Goal: Transaction & Acquisition: Purchase product/service

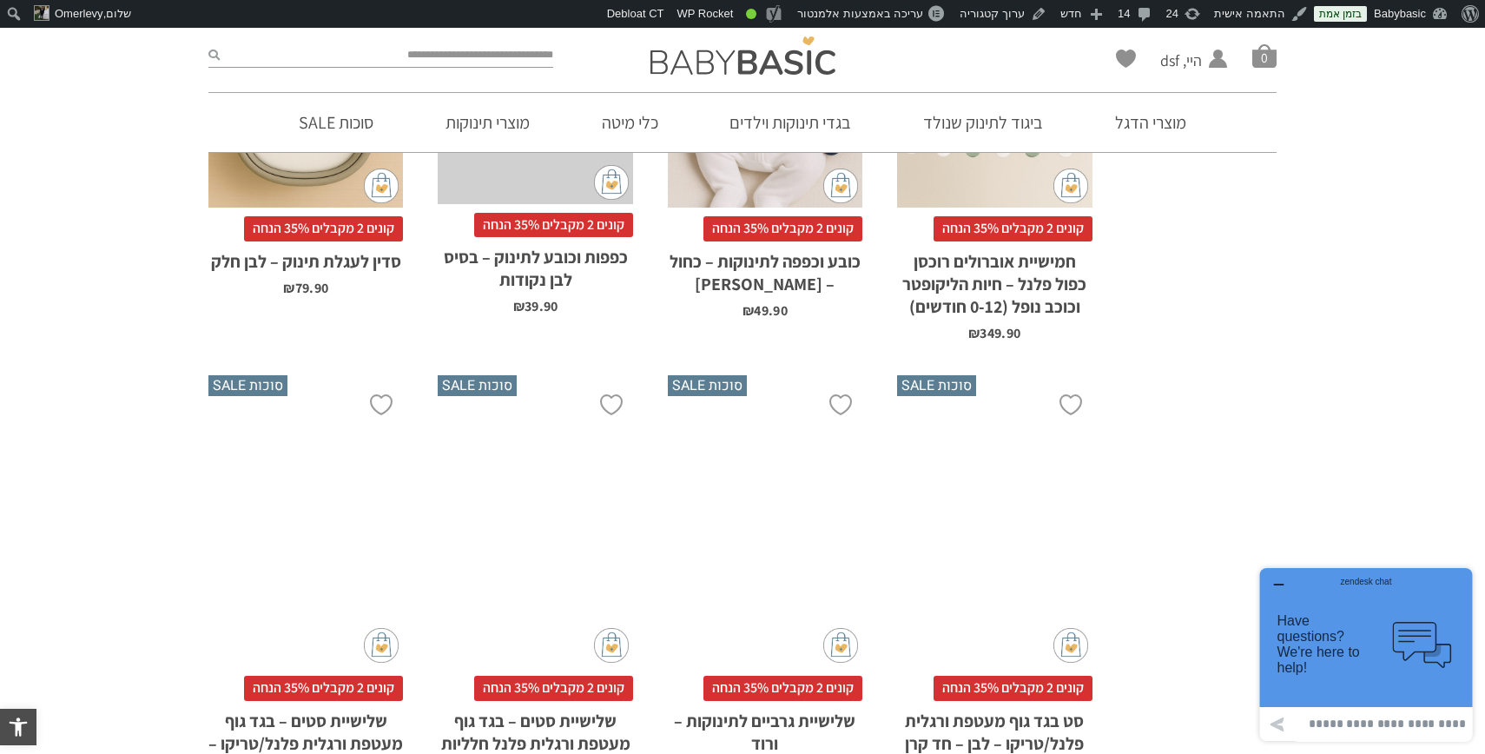
scroll to position [3983, 0]
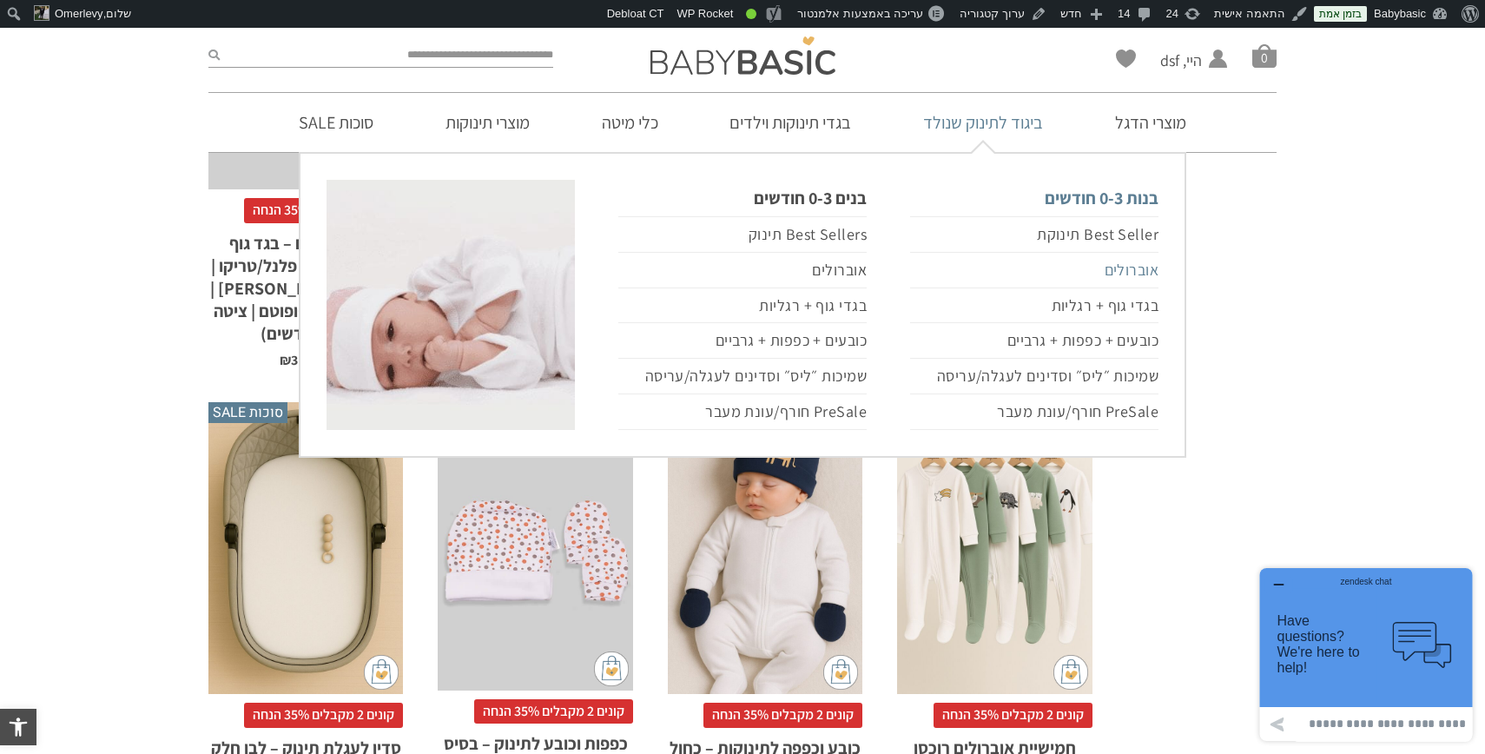
click at [1107, 262] on link "אוברולים" at bounding box center [1034, 271] width 248 height 36
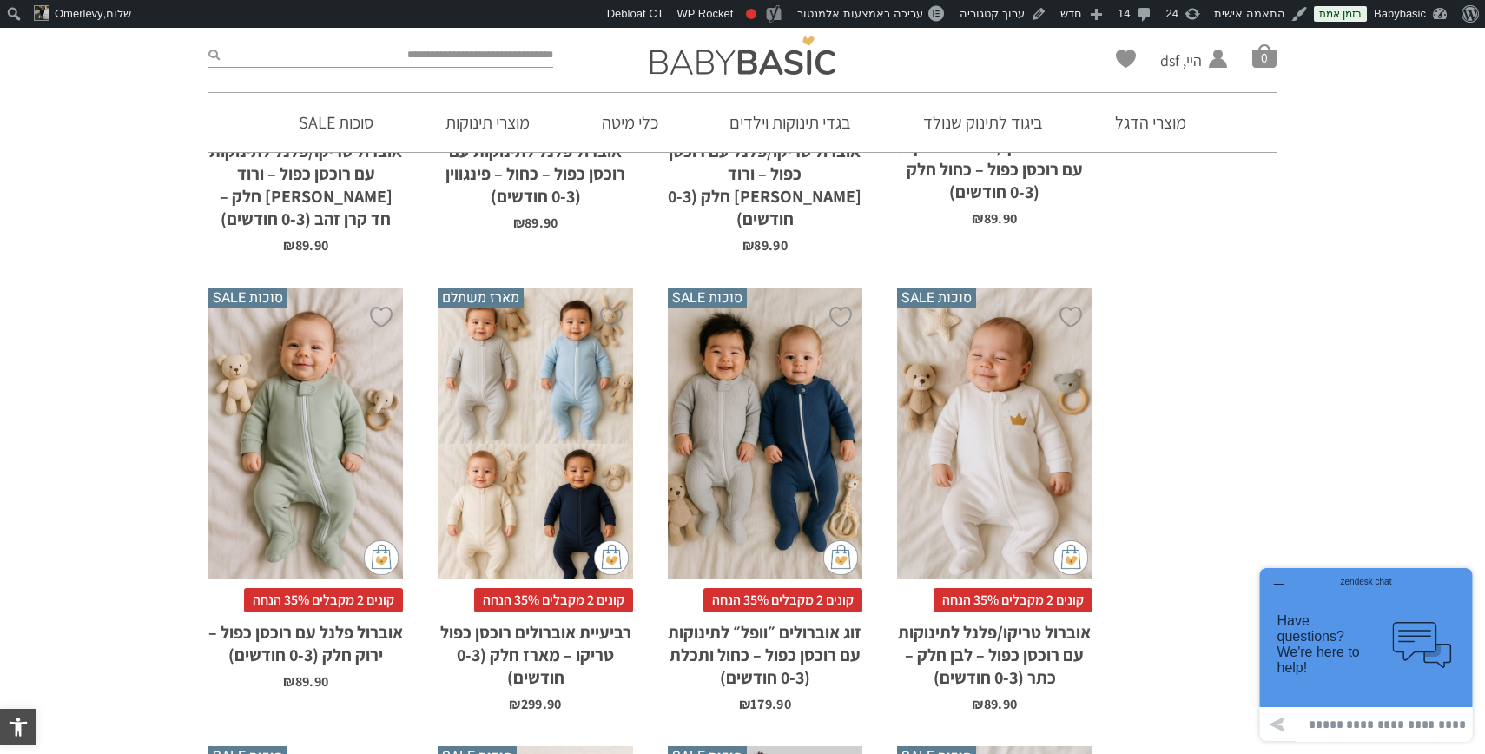
scroll to position [2904, 0]
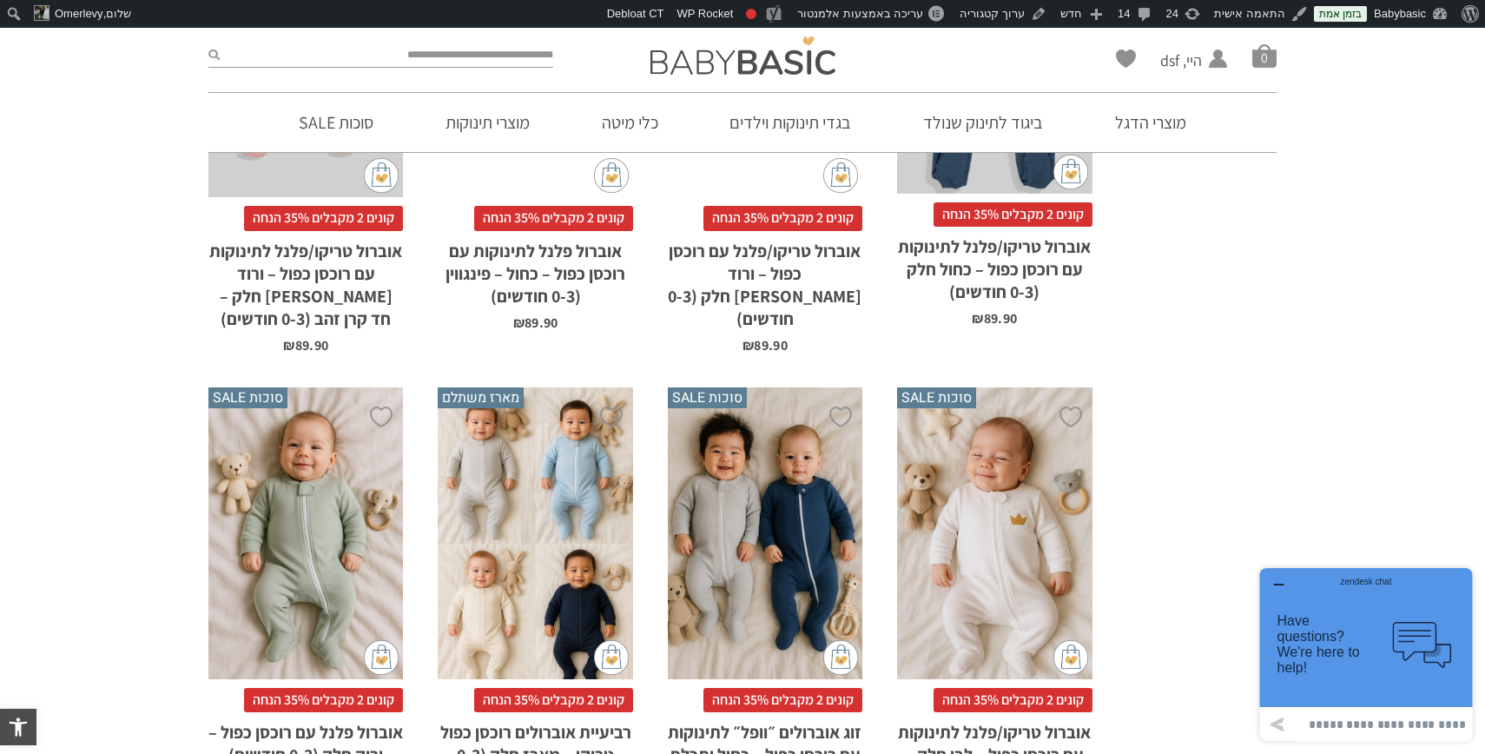
click at [777, 429] on div "x הוספה לסל" at bounding box center [765, 533] width 195 height 293
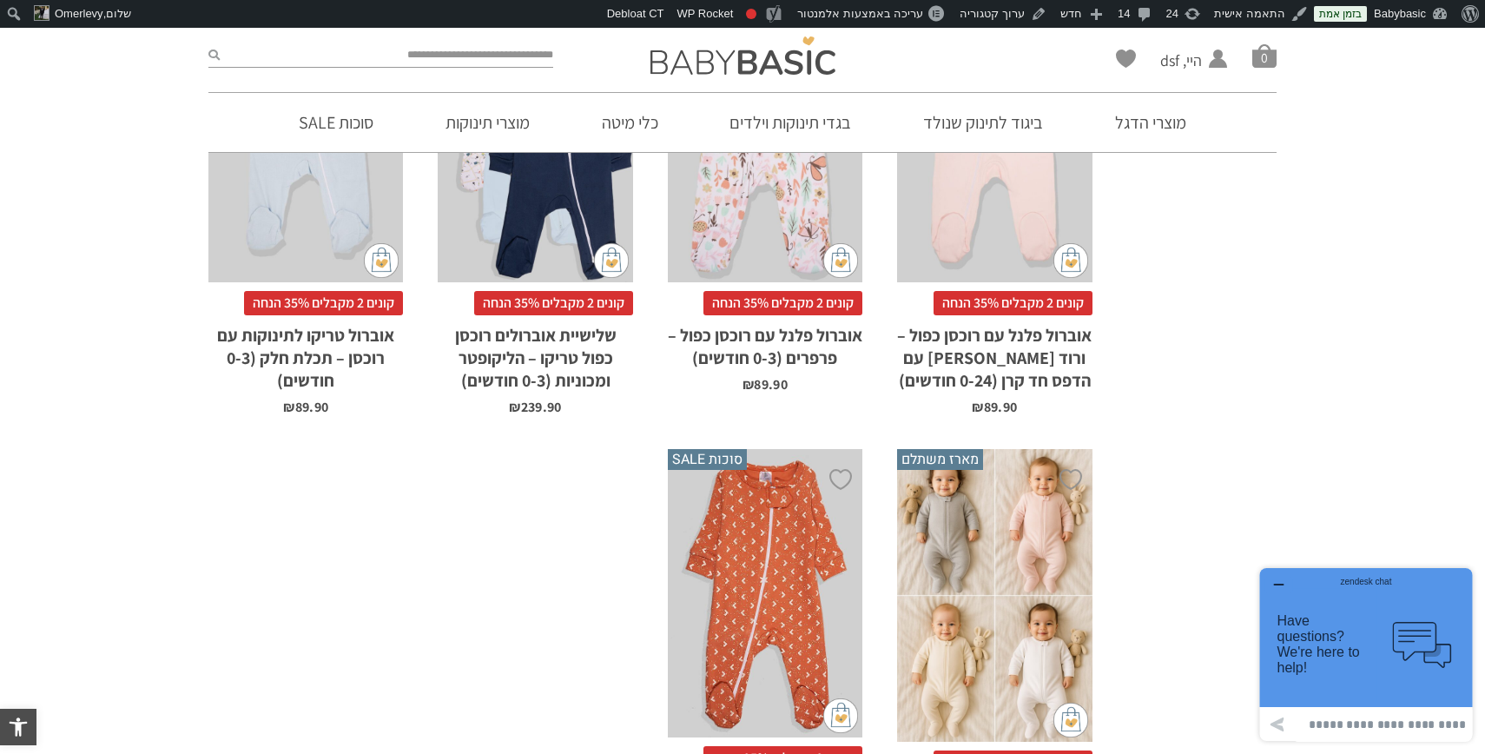
scroll to position [4286, 0]
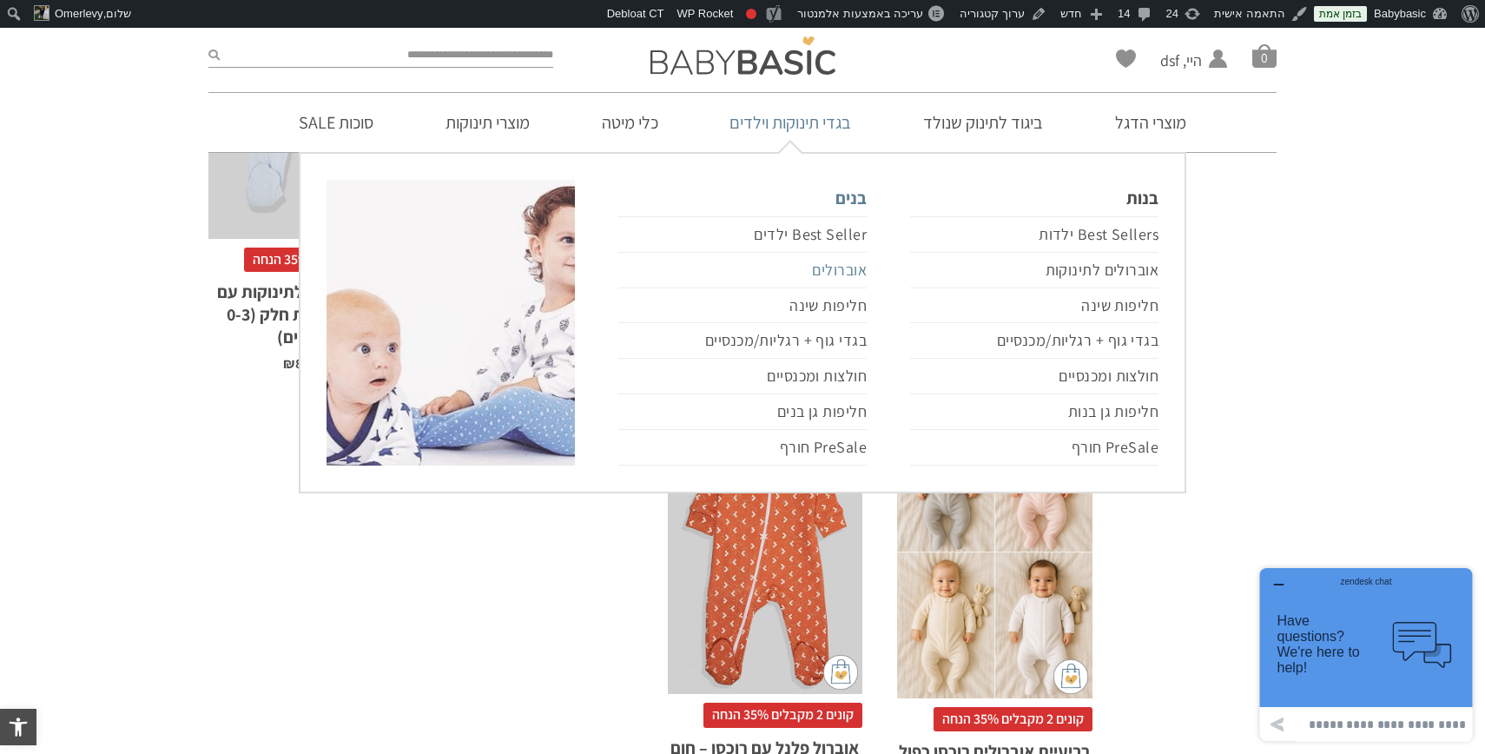
click at [846, 273] on link "אוברולים" at bounding box center [742, 271] width 248 height 36
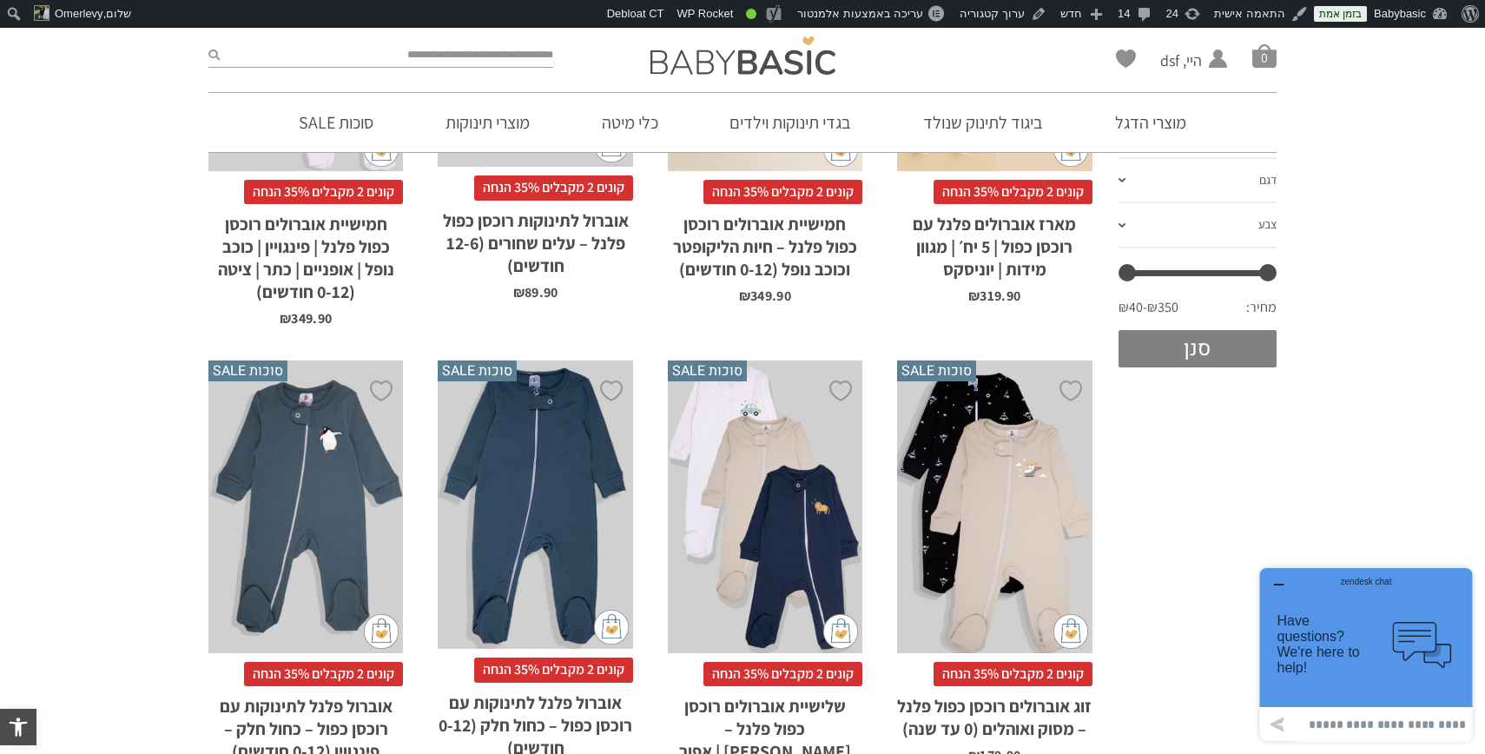
scroll to position [544, 0]
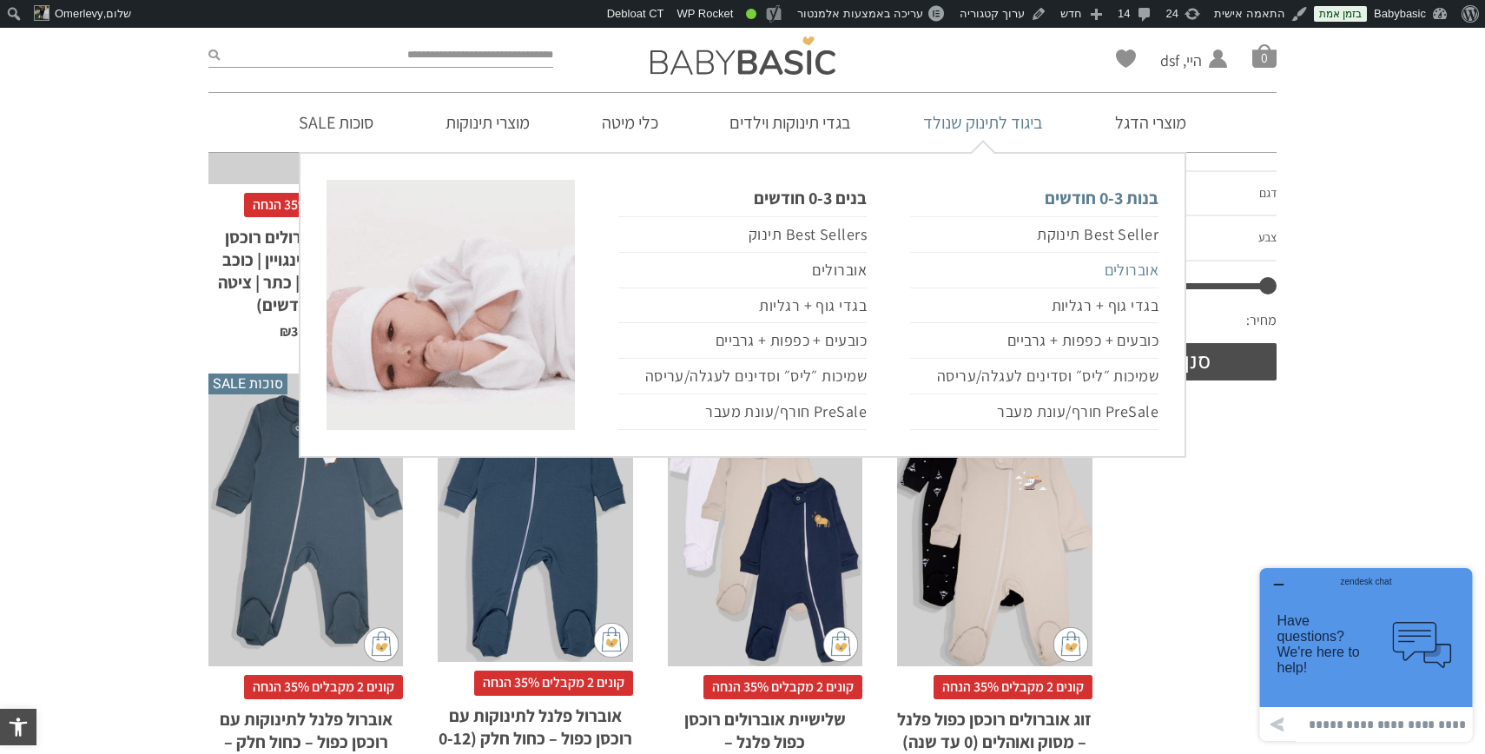
click at [1123, 265] on link "אוברולים" at bounding box center [1034, 271] width 248 height 36
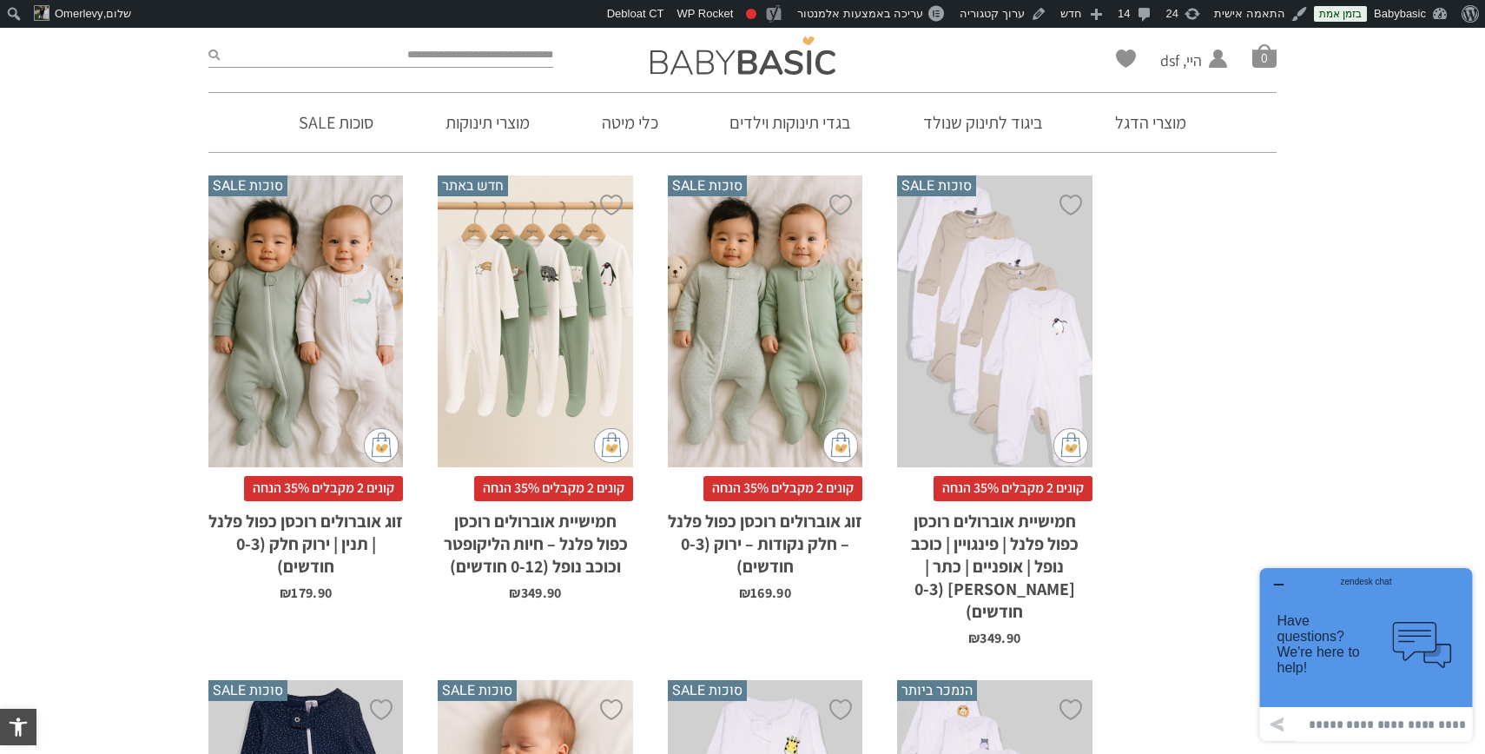
scroll to position [1678, 0]
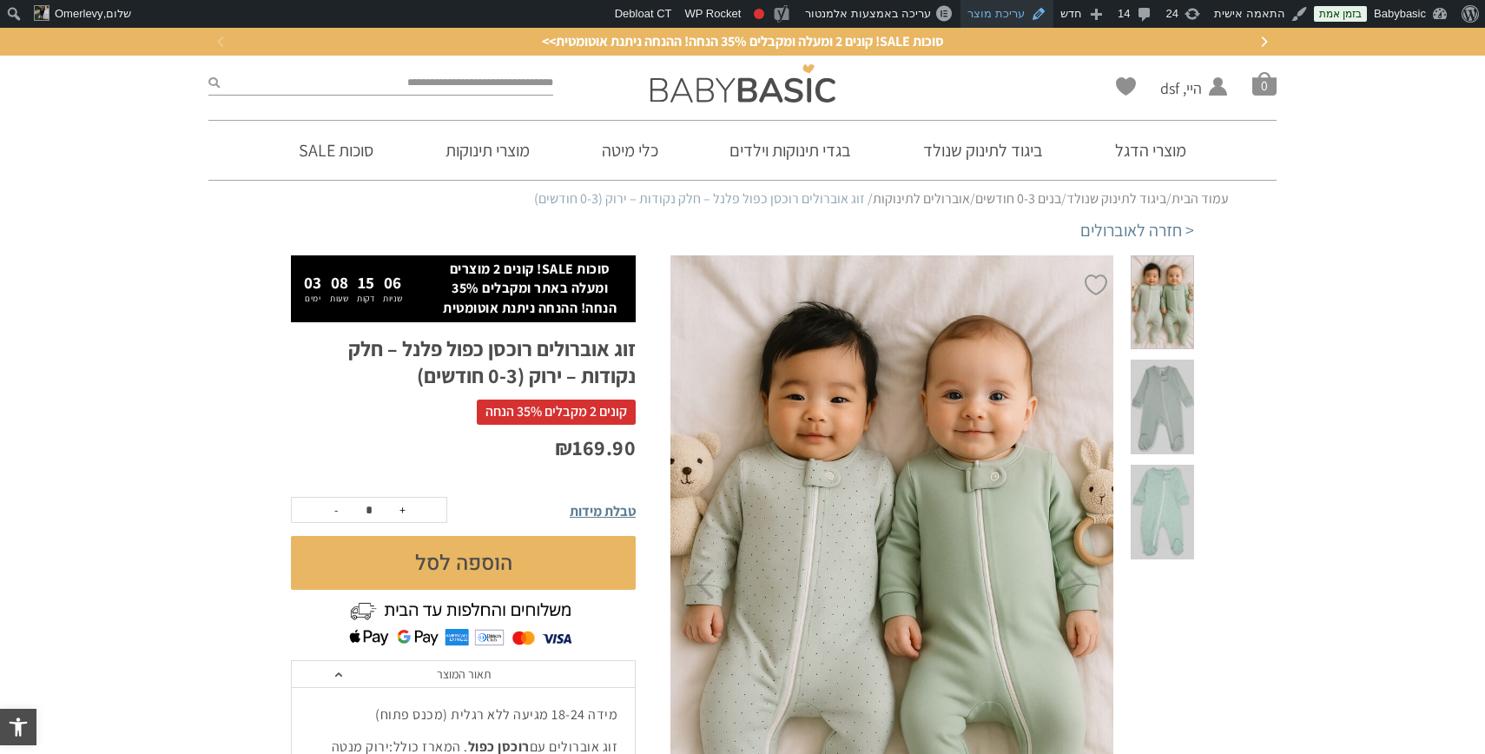
click at [1000, 6] on link "עריכת מוצר" at bounding box center [1007, 14] width 93 height 28
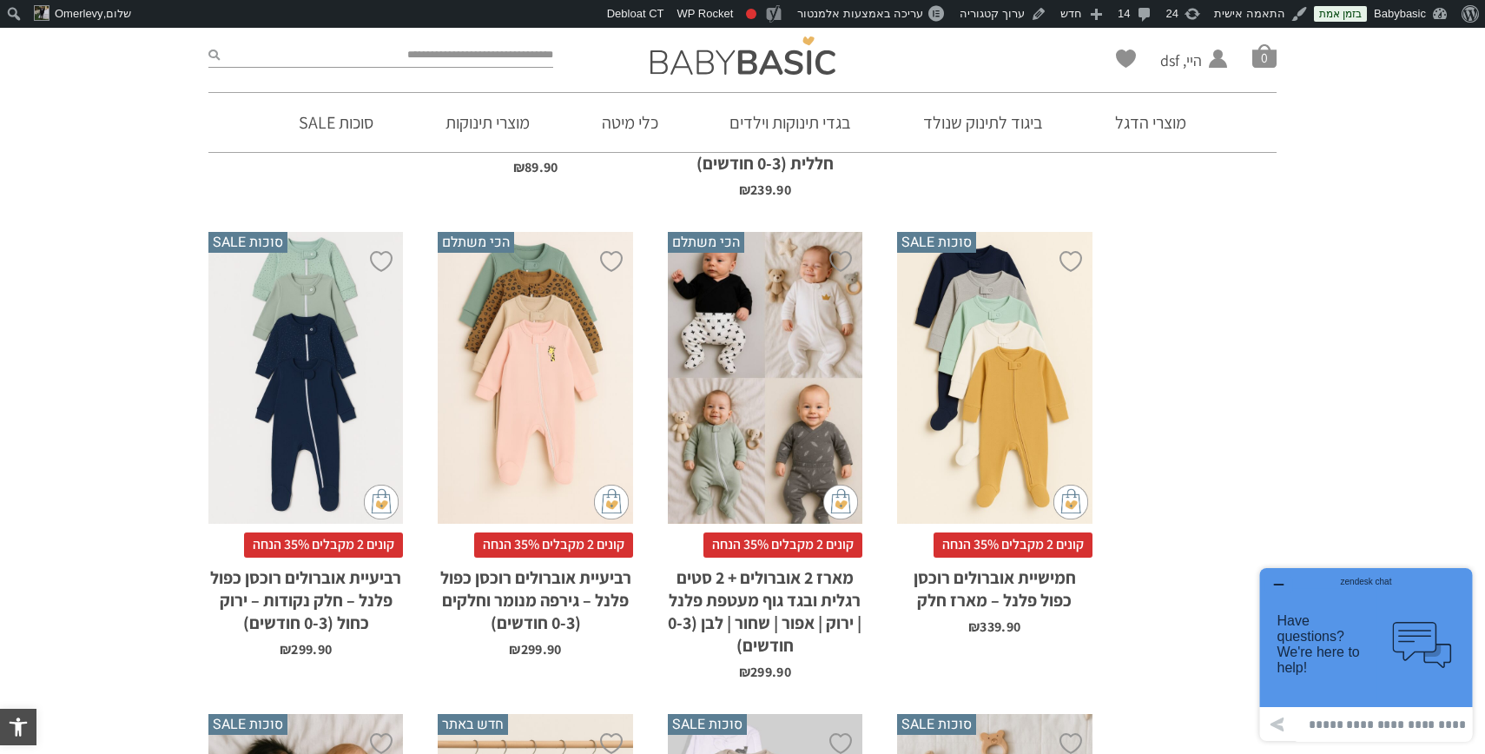
click at [293, 266] on div "x הוספה לסל" at bounding box center [305, 378] width 195 height 293
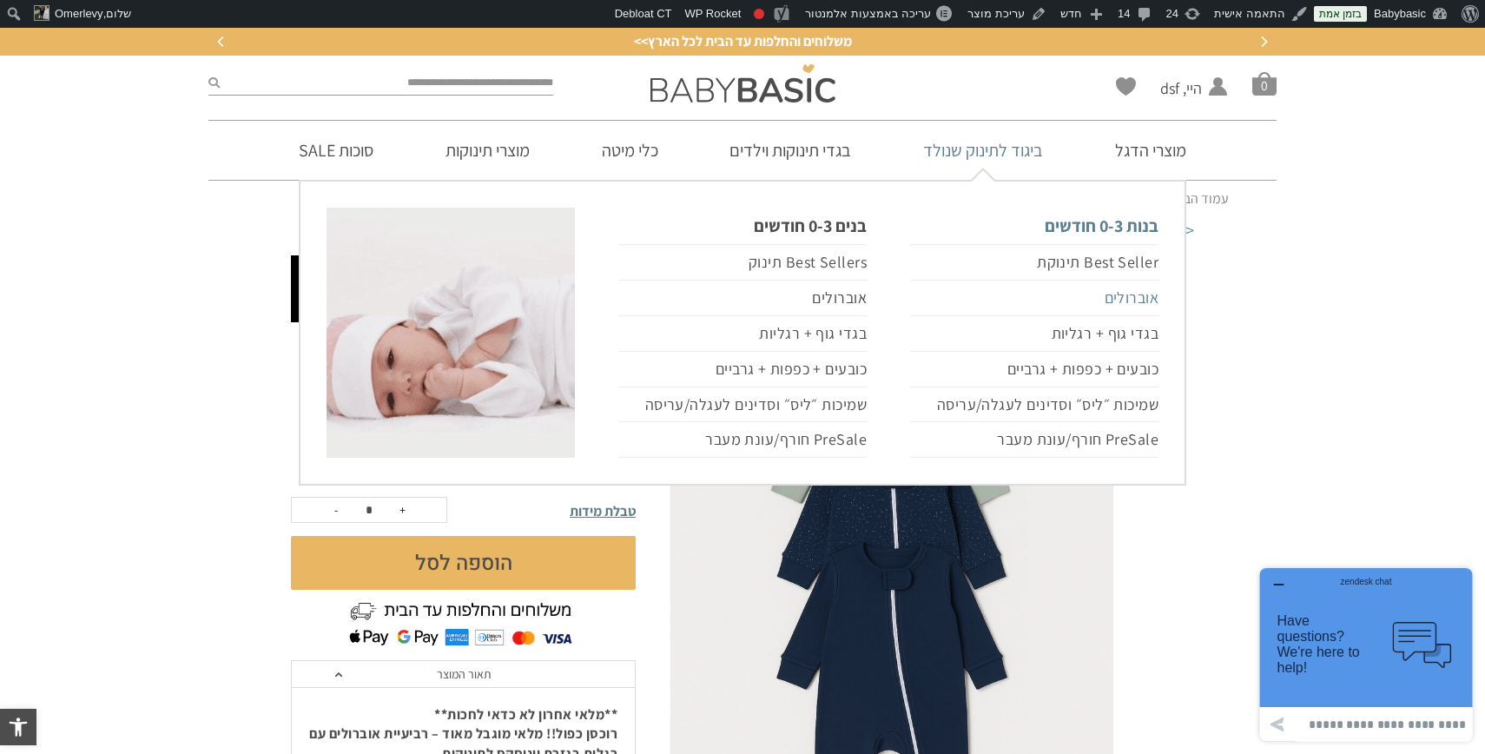
click at [1126, 298] on link "אוברולים" at bounding box center [1034, 299] width 248 height 36
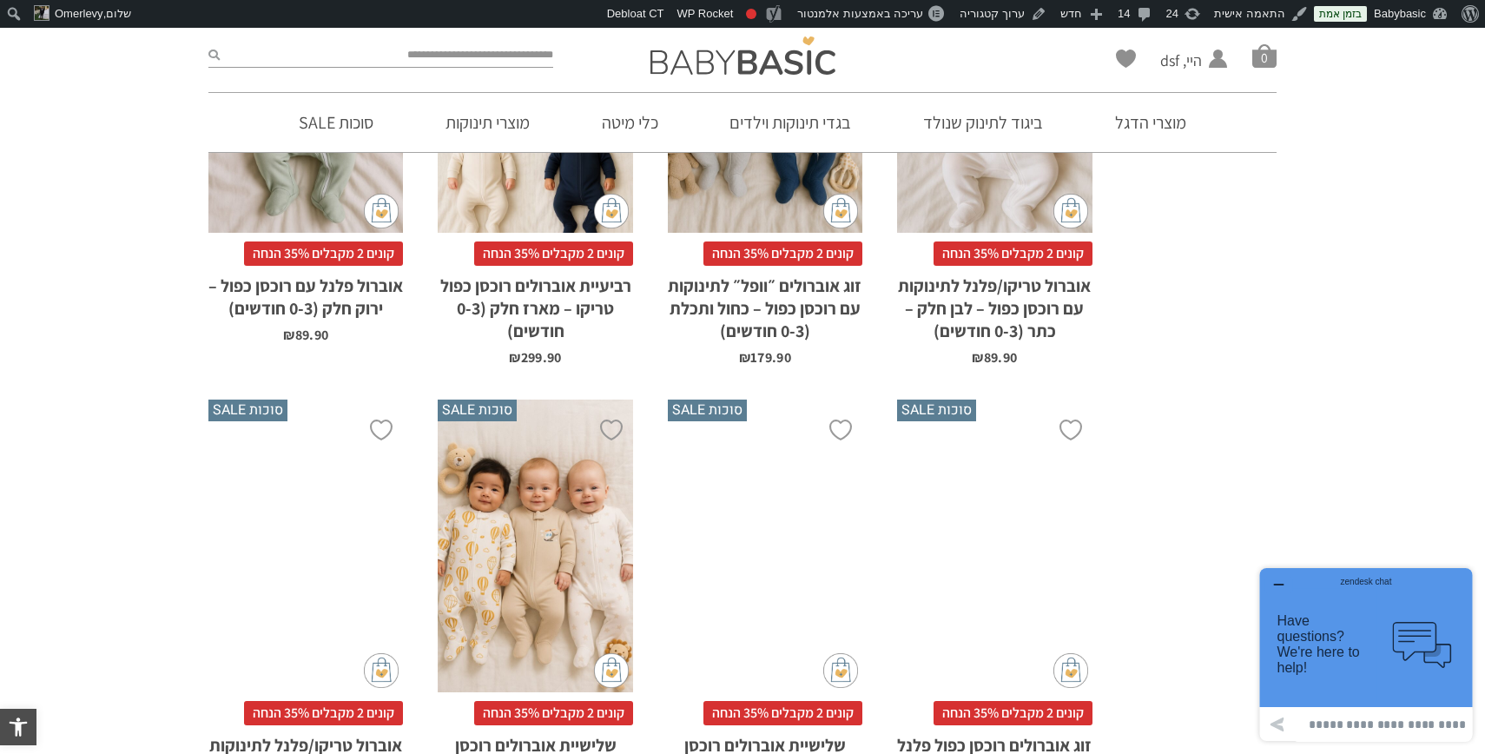
scroll to position [3370, 0]
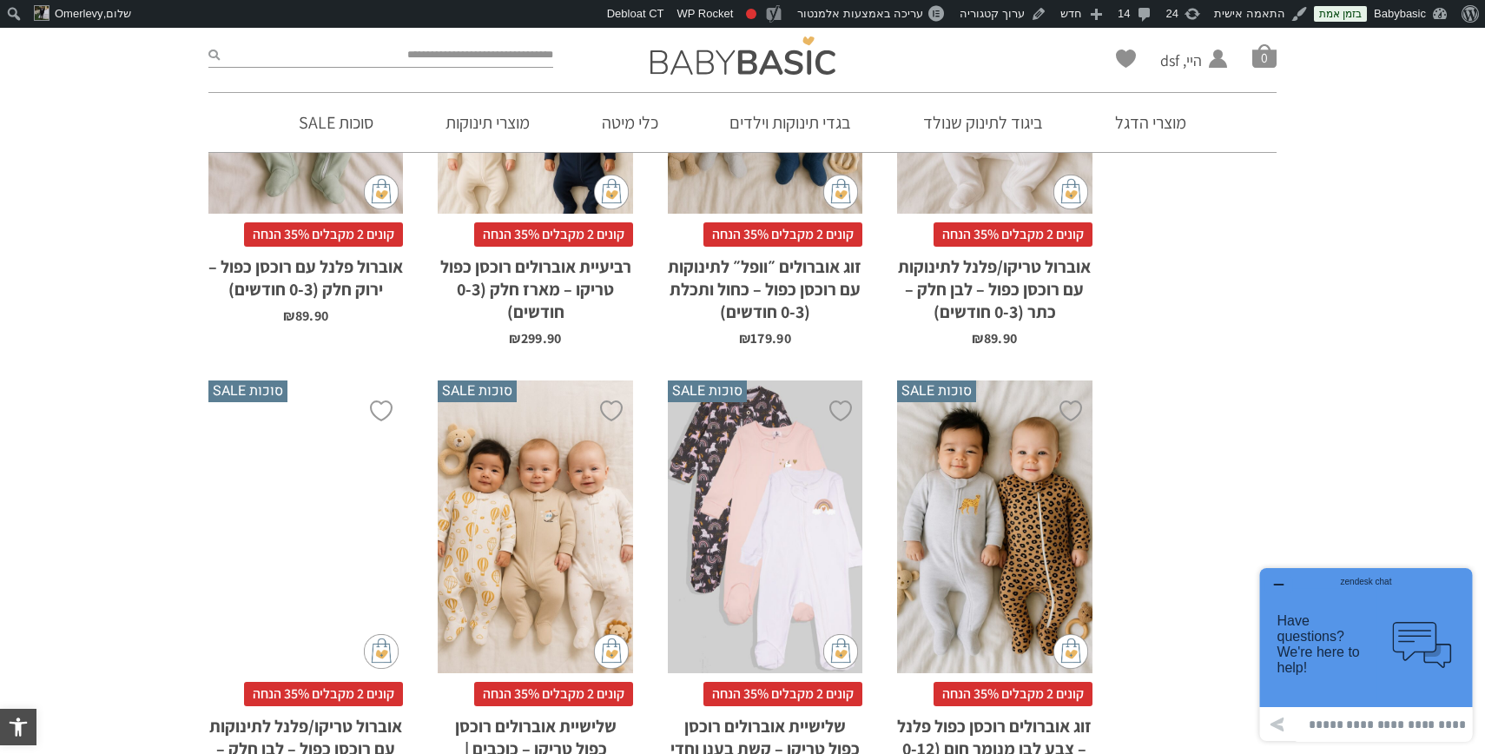
click at [1272, 580] on icon "button" at bounding box center [1279, 585] width 14 height 14
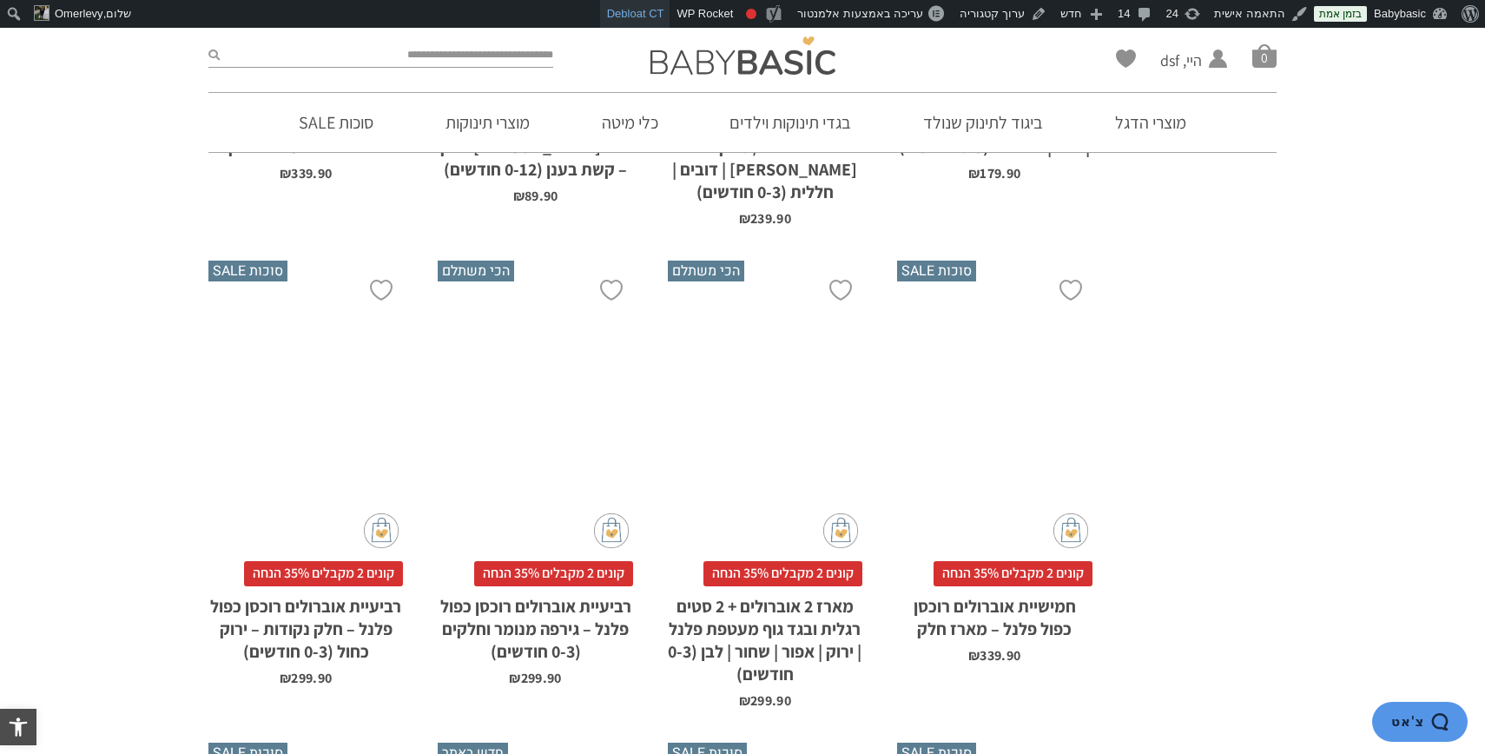
scroll to position [1028, 0]
